Goal: Information Seeking & Learning: Learn about a topic

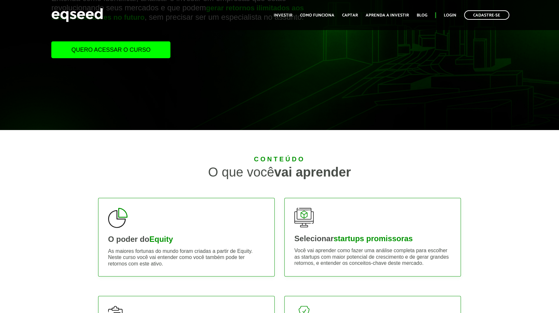
scroll to position [117, 0]
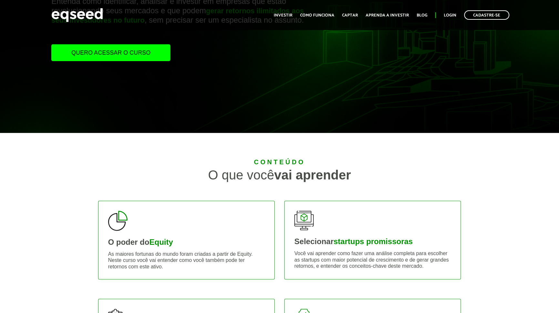
click at [105, 59] on link "Quero acessar o curso" at bounding box center [110, 52] width 119 height 17
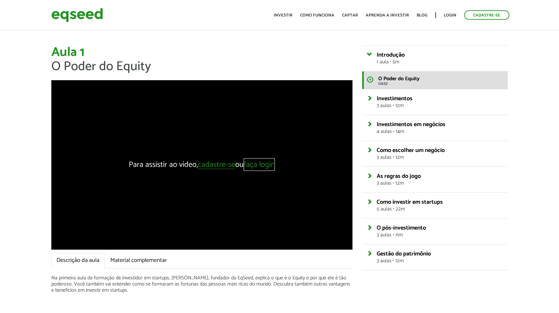
click at [255, 169] on link "faça login" at bounding box center [259, 165] width 31 height 8
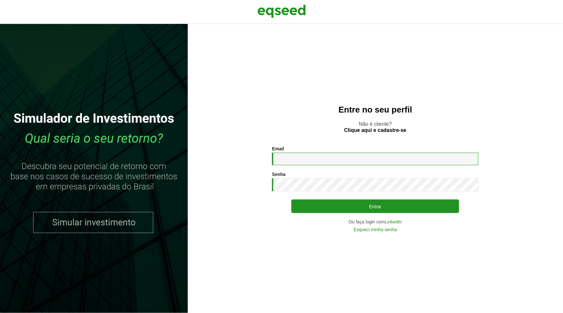
click at [313, 158] on input "Email *" at bounding box center [375, 158] width 207 height 13
type input "**********"
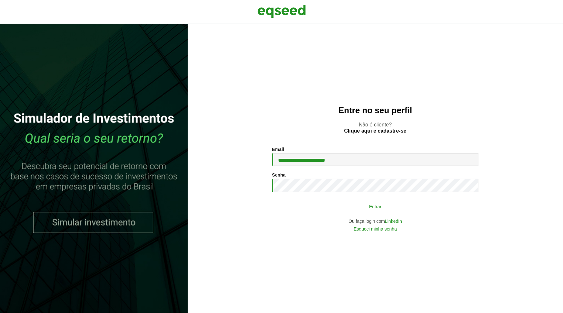
click at [321, 205] on button "Entrar" at bounding box center [376, 206] width 168 height 12
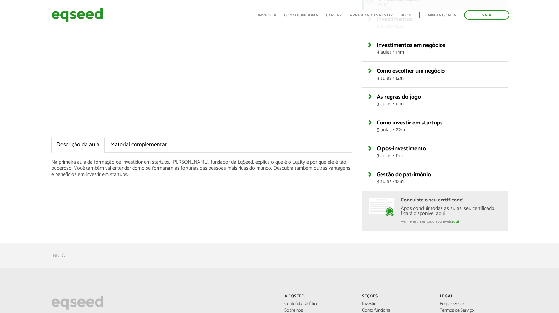
scroll to position [176, 0]
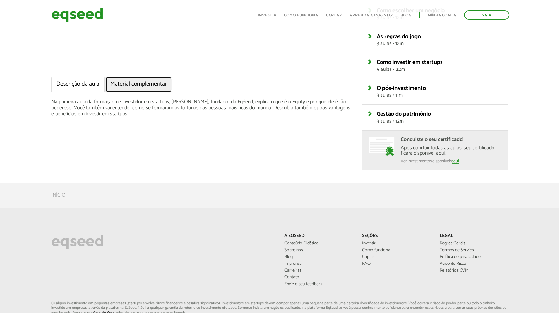
click at [149, 85] on link "Material complementar" at bounding box center [138, 84] width 67 height 15
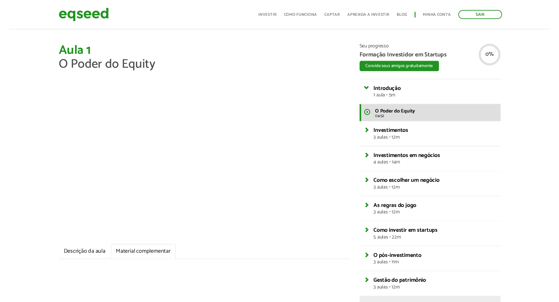
scroll to position [0, 0]
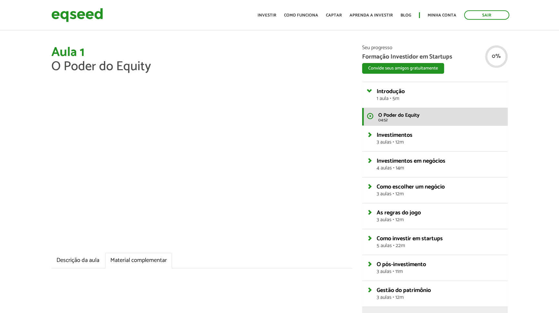
click at [270, 266] on ul "Descrição da aula Material complementar" at bounding box center [201, 259] width 301 height 15
click at [191, 267] on ul "Descrição da aula Material complementar" at bounding box center [201, 259] width 301 height 15
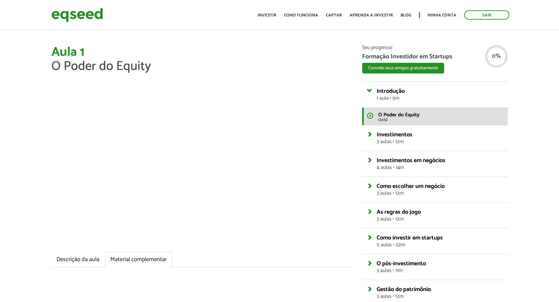
click at [29, 169] on div "Aula 1 O Poder do Equity Descrição da aula Material complementar Na primeira au…" at bounding box center [279, 195] width 559 height 301
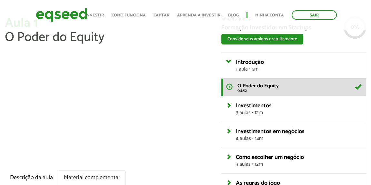
scroll to position [58, 0]
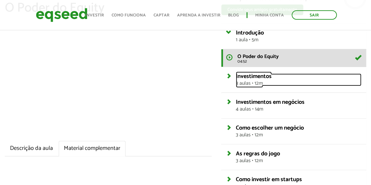
click at [263, 75] on span "Investimentos" at bounding box center [254, 77] width 36 height 10
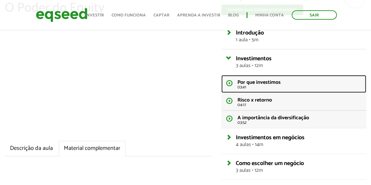
click at [264, 80] on span "Por que investimos" at bounding box center [259, 82] width 43 height 9
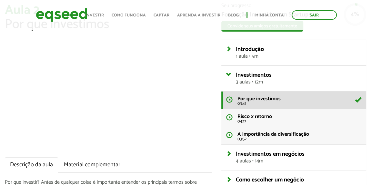
scroll to position [58, 0]
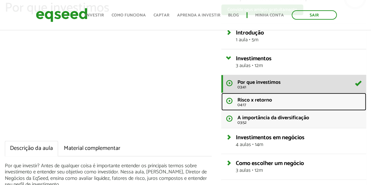
click at [267, 97] on span "Risco x retorno" at bounding box center [255, 100] width 35 height 9
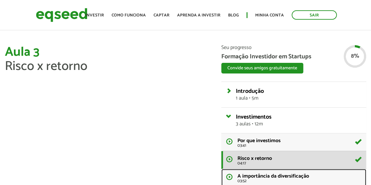
click at [285, 173] on span "A importância da diversificação" at bounding box center [274, 176] width 72 height 9
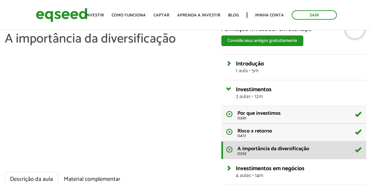
scroll to position [88, 0]
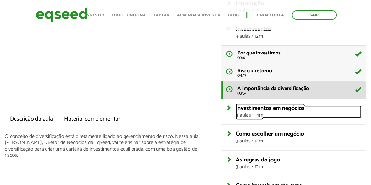
click at [271, 113] on span "4 aulas • 14m" at bounding box center [299, 115] width 126 height 5
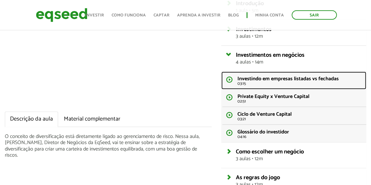
click at [264, 82] on span "Investindo em empresas listadas vs fechadas" at bounding box center [288, 79] width 101 height 9
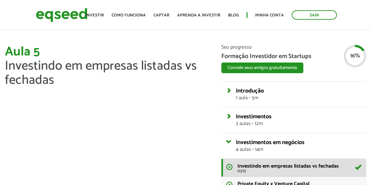
scroll to position [88, 0]
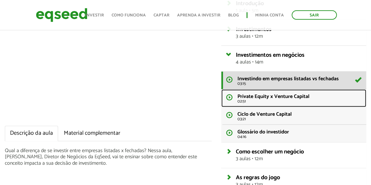
click at [293, 96] on span "Private Equity x Venture Capital" at bounding box center [274, 96] width 72 height 9
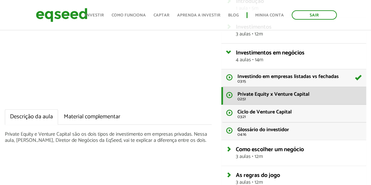
scroll to position [58, 0]
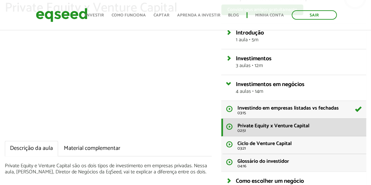
click at [214, 147] on div "Aula 6 Private Equity x Venture Capital Descrição da aula Material complementar…" at bounding box center [108, 91] width 217 height 208
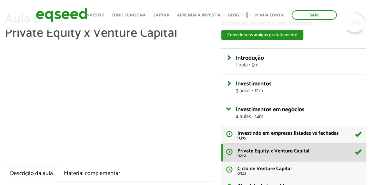
scroll to position [88, 0]
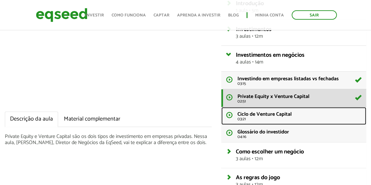
click at [262, 115] on span "Ciclo de Venture Capital" at bounding box center [265, 114] width 54 height 9
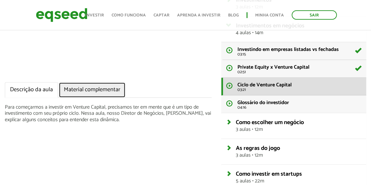
click at [103, 92] on link "Material complementar" at bounding box center [92, 89] width 67 height 15
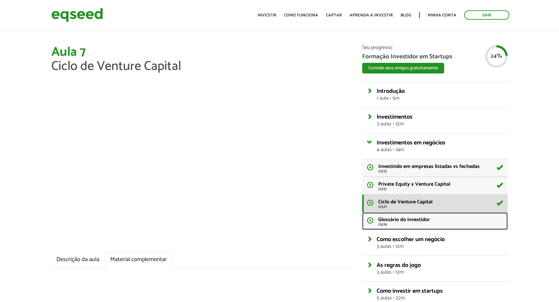
click at [371, 185] on span "Glossário do investidor" at bounding box center [404, 220] width 52 height 9
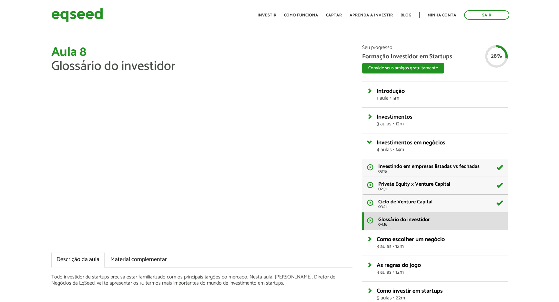
click at [32, 132] on div "Aula 8 Glossário do investidor Descrição da aula Material complementar Todo inv…" at bounding box center [279, 222] width 559 height 354
